Goal: Transaction & Acquisition: Purchase product/service

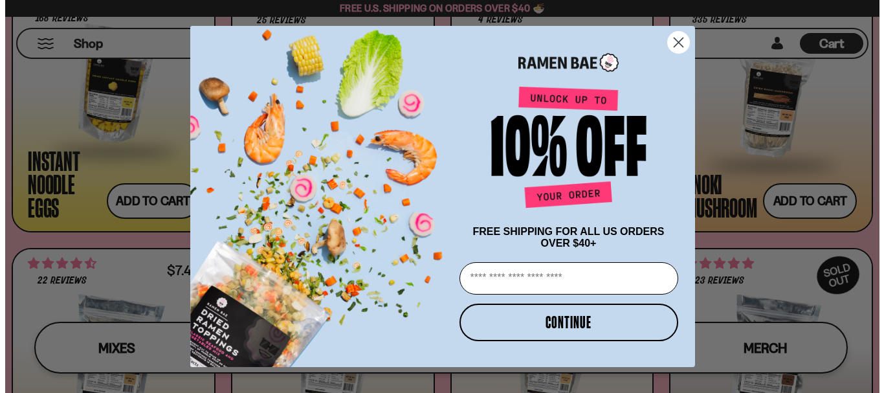
scroll to position [1435, 0]
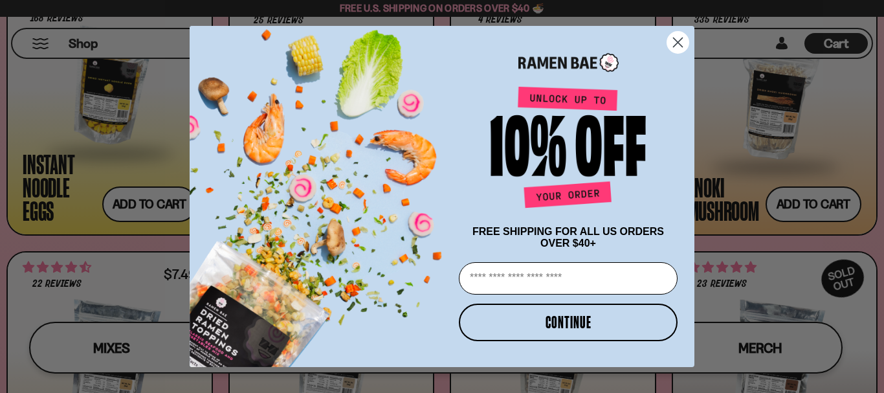
click at [671, 39] on circle "Close dialog" at bounding box center [678, 42] width 21 height 21
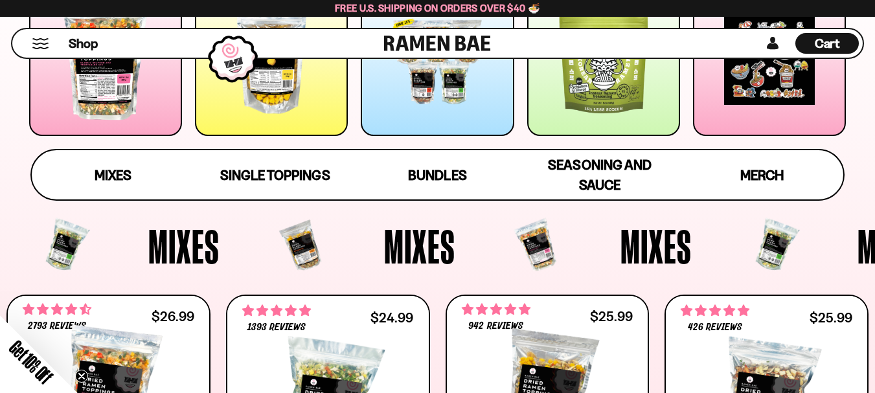
scroll to position [518, 0]
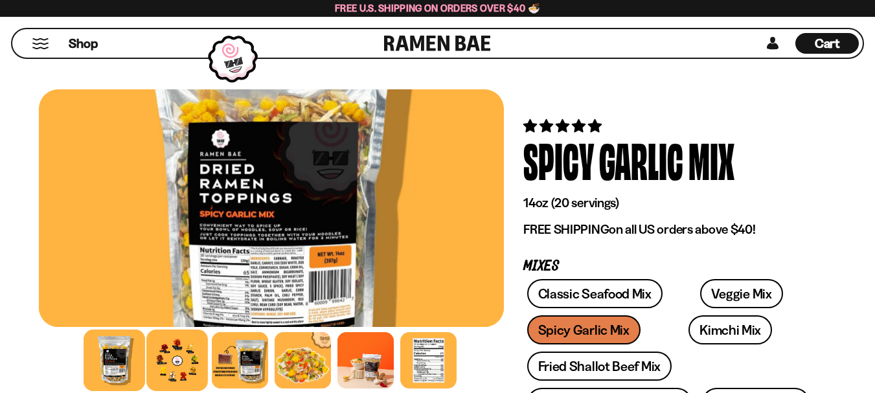
click at [174, 365] on div at bounding box center [177, 361] width 62 height 62
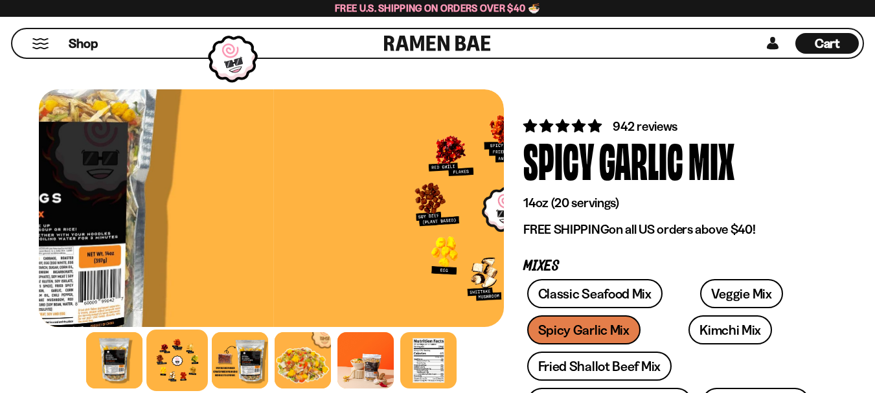
scroll to position [194, 0]
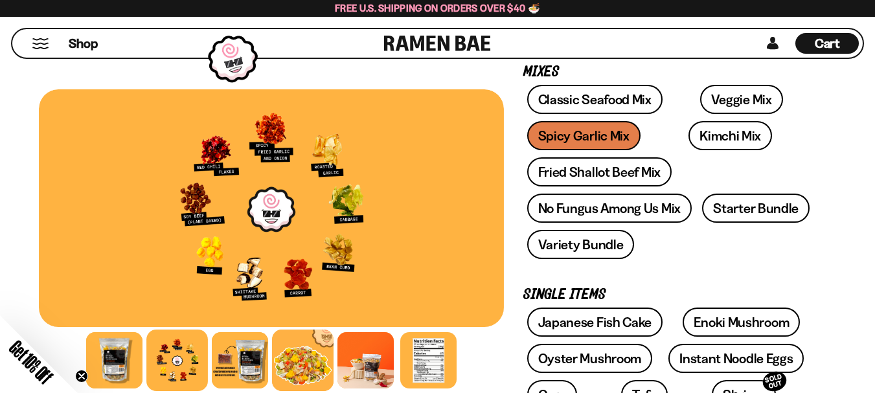
click at [310, 366] on div at bounding box center [303, 361] width 62 height 62
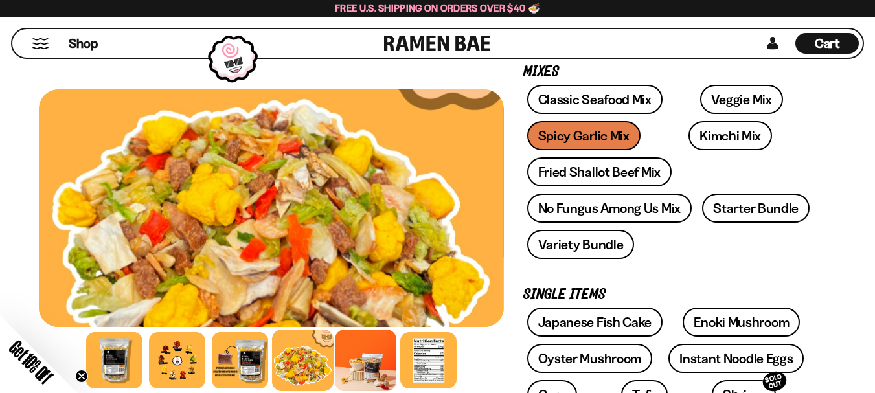
click at [360, 363] on div at bounding box center [366, 361] width 62 height 62
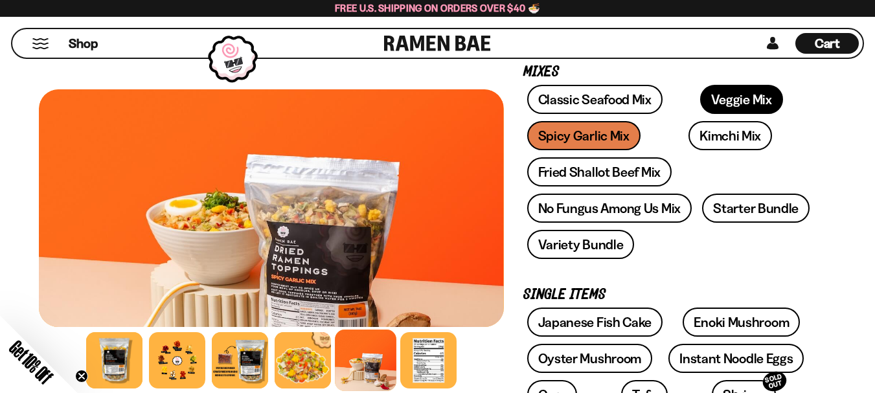
click at [701, 96] on link "Veggie Mix" at bounding box center [741, 99] width 83 height 29
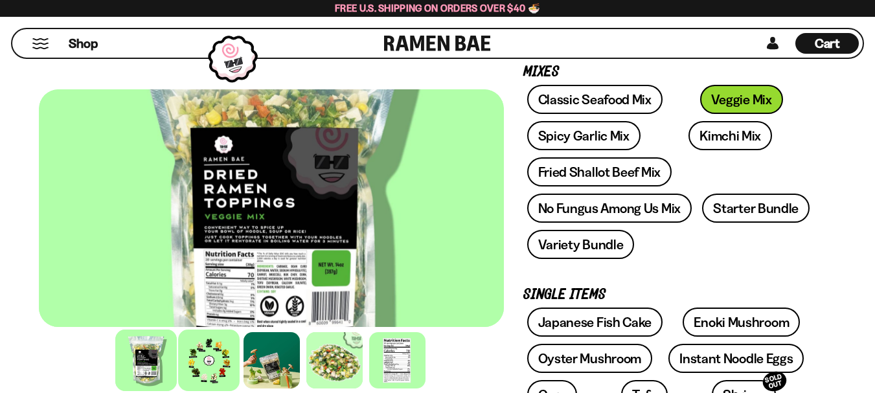
scroll to position [194, 0]
click at [220, 347] on div at bounding box center [209, 361] width 62 height 62
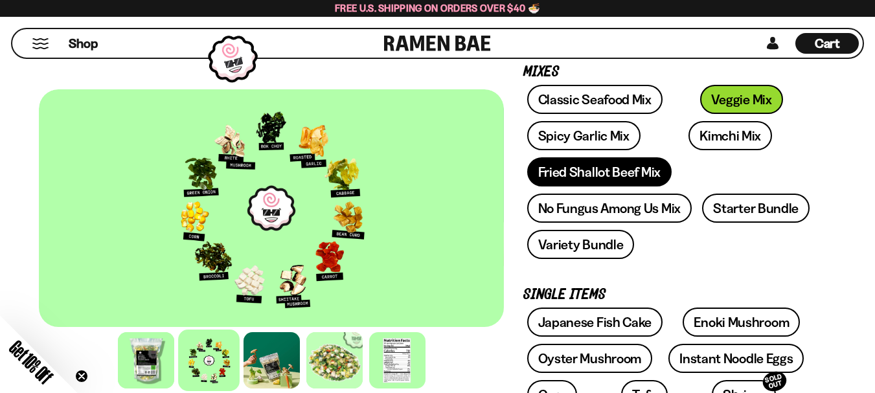
click at [585, 169] on link "Fried Shallot Beef Mix" at bounding box center [599, 171] width 144 height 29
